Goal: Information Seeking & Learning: Learn about a topic

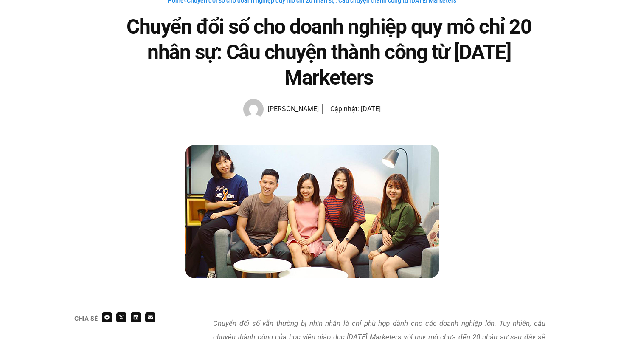
scroll to position [66, 0]
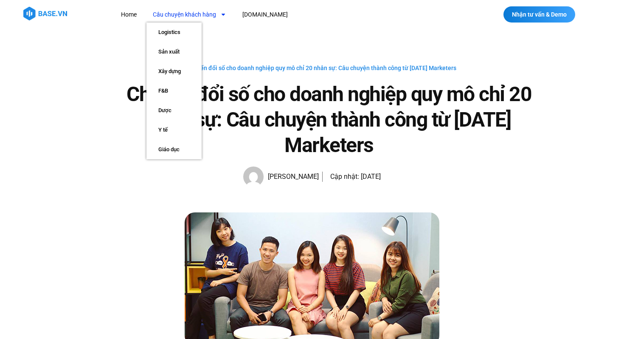
click at [211, 17] on link "Câu chuyện khách hàng" at bounding box center [189, 15] width 86 height 16
